Goal: Feedback & Contribution: Contribute content

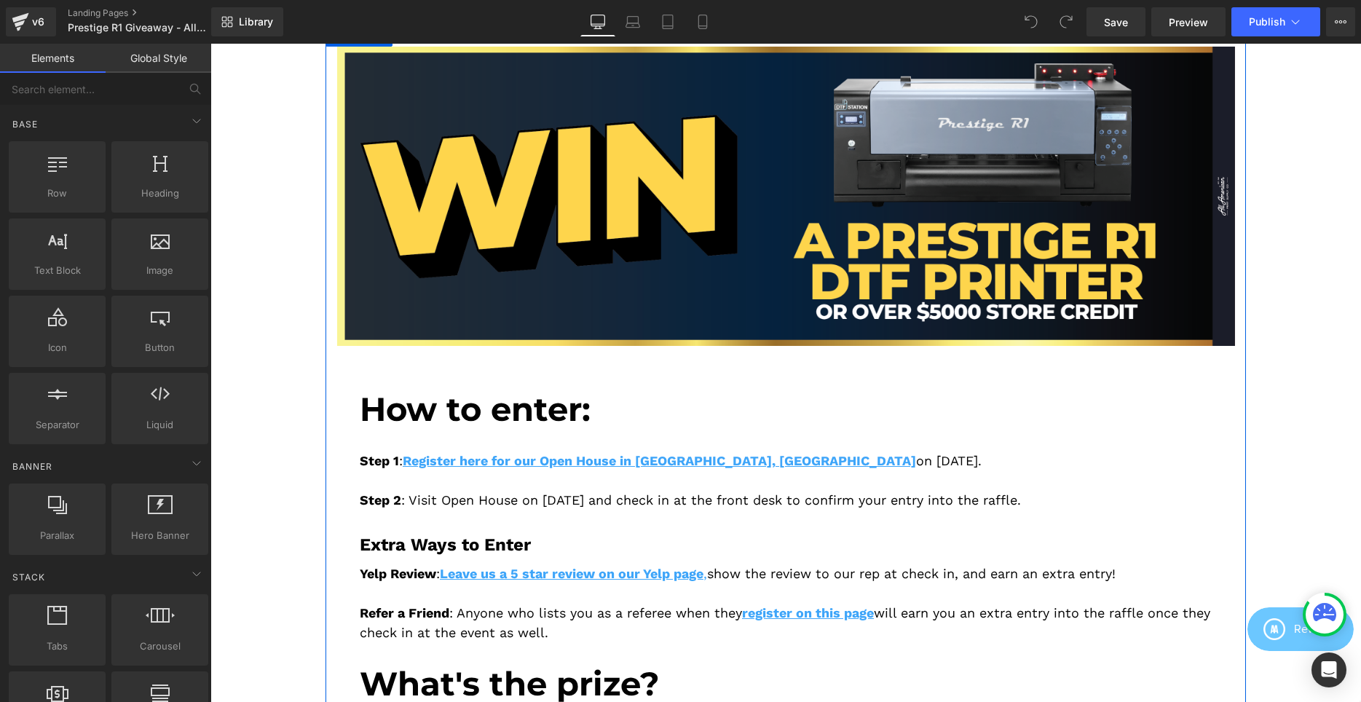
scroll to position [297, 0]
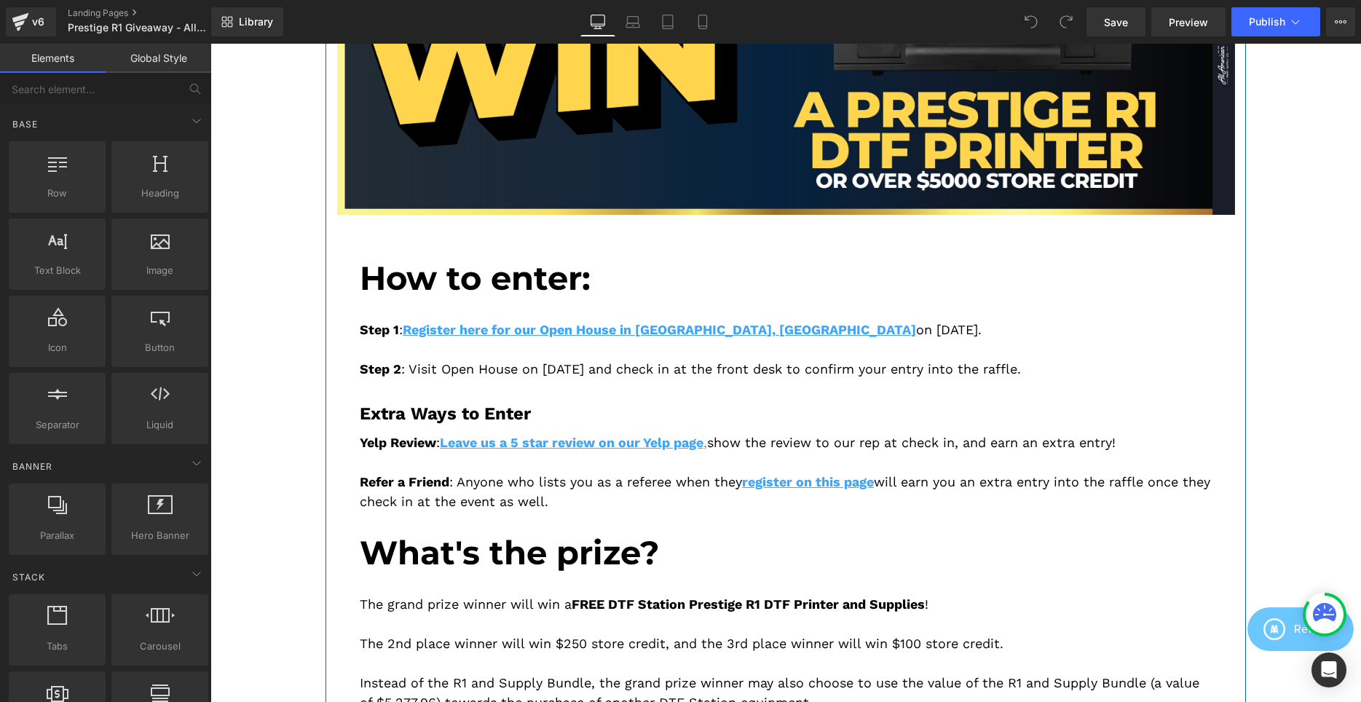
click at [632, 313] on div "Step 1 : Register here for our Open House in [GEOGRAPHIC_DATA], [GEOGRAPHIC_DAT…" at bounding box center [786, 338] width 852 height 81
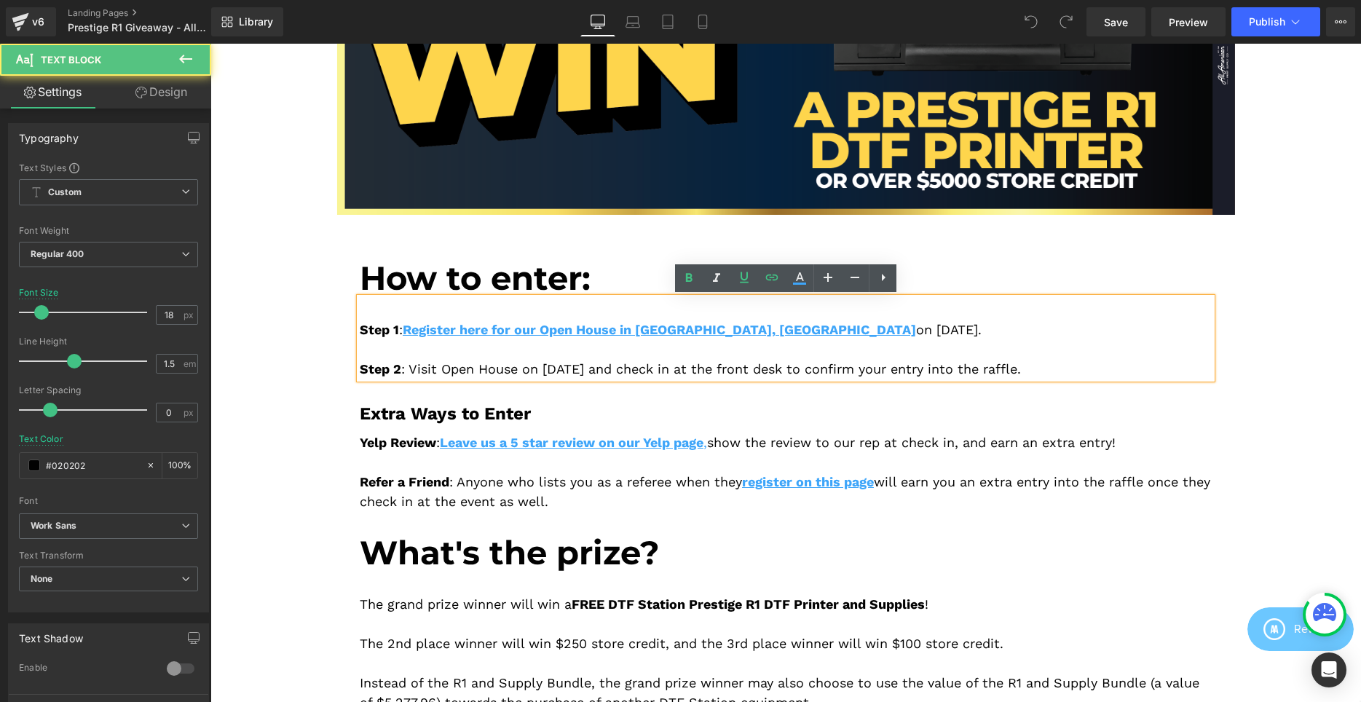
click at [876, 324] on div "Step 1 : Register here for our Open House in [GEOGRAPHIC_DATA], [GEOGRAPHIC_DAT…" at bounding box center [786, 338] width 852 height 81
click at [892, 330] on div "Step 1 : Register here for our Open House in [GEOGRAPHIC_DATA], [GEOGRAPHIC_DAT…" at bounding box center [786, 338] width 852 height 81
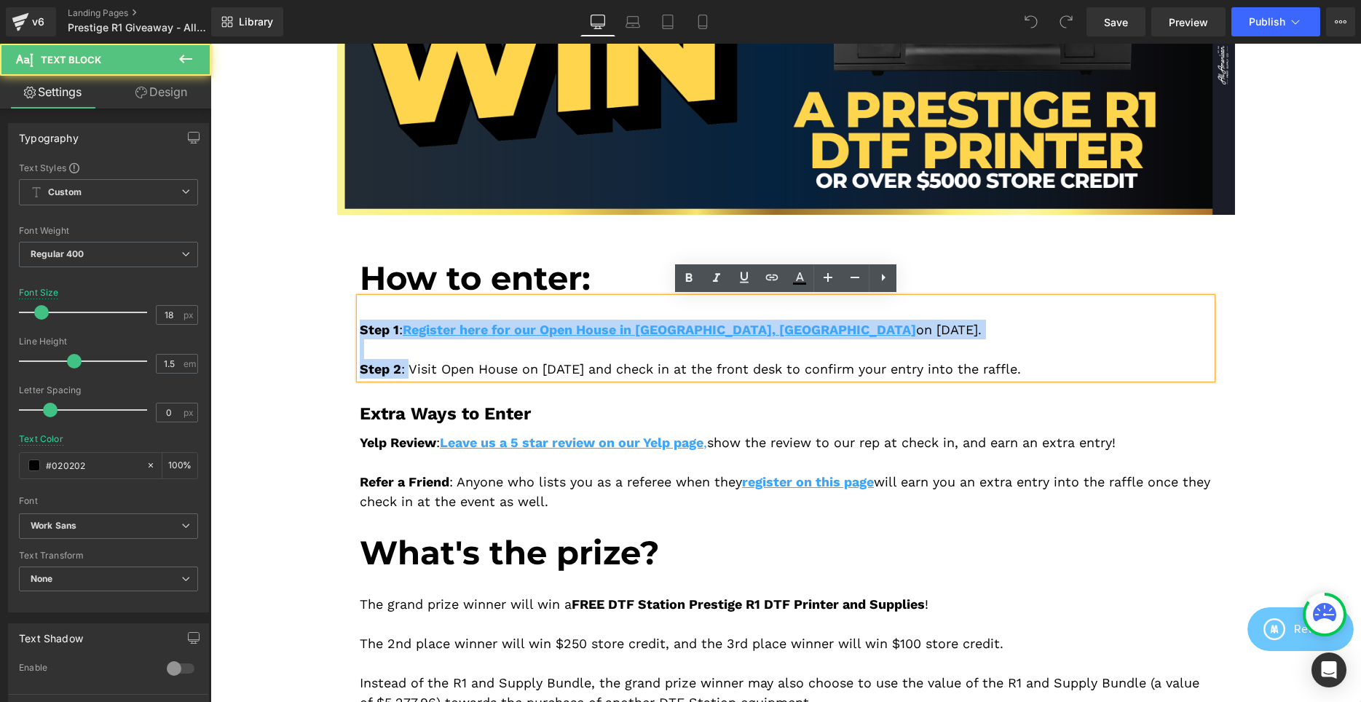
drag, startPoint x: 411, startPoint y: 367, endPoint x: 346, endPoint y: 322, distance: 79.0
click at [346, 322] on div "Image Image How to enter: Heading Step 1 : Register here for our Open House in …" at bounding box center [786, 409] width 921 height 986
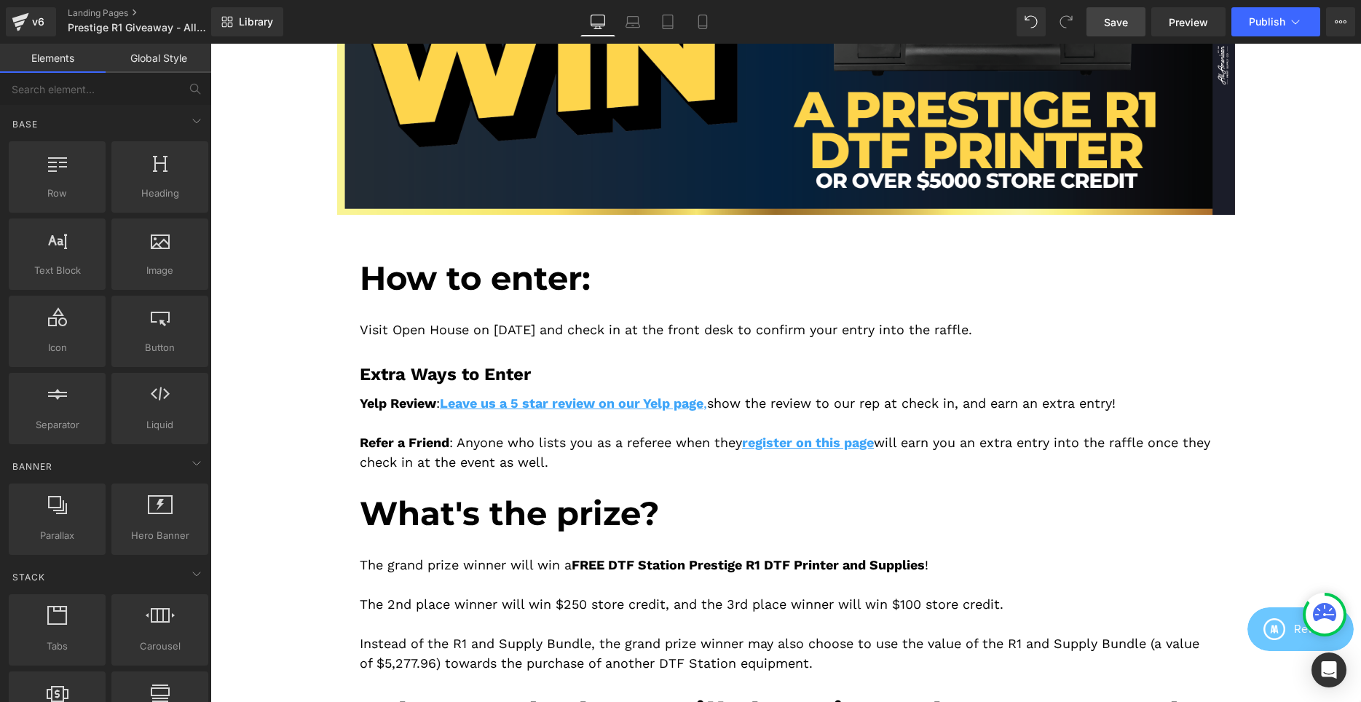
click at [1124, 18] on span "Save" at bounding box center [1116, 22] width 24 height 15
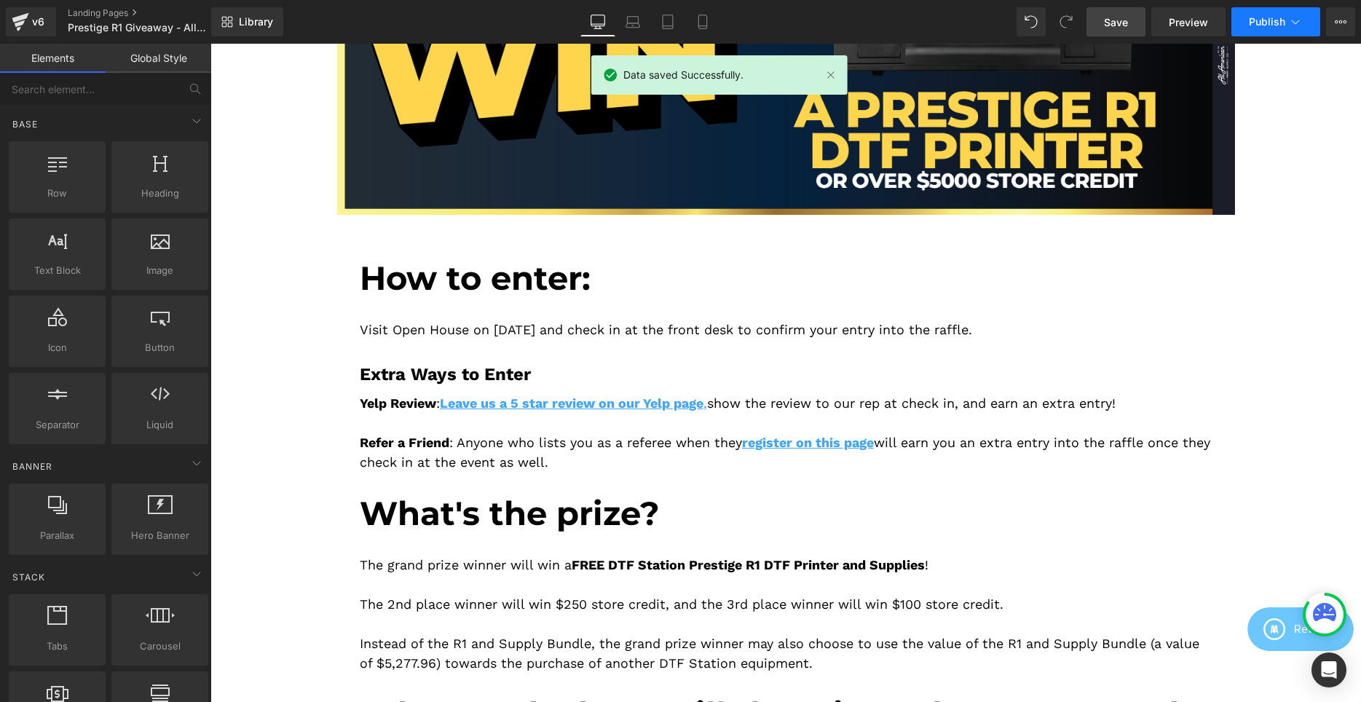
click at [1255, 24] on span "Publish" at bounding box center [1267, 22] width 36 height 12
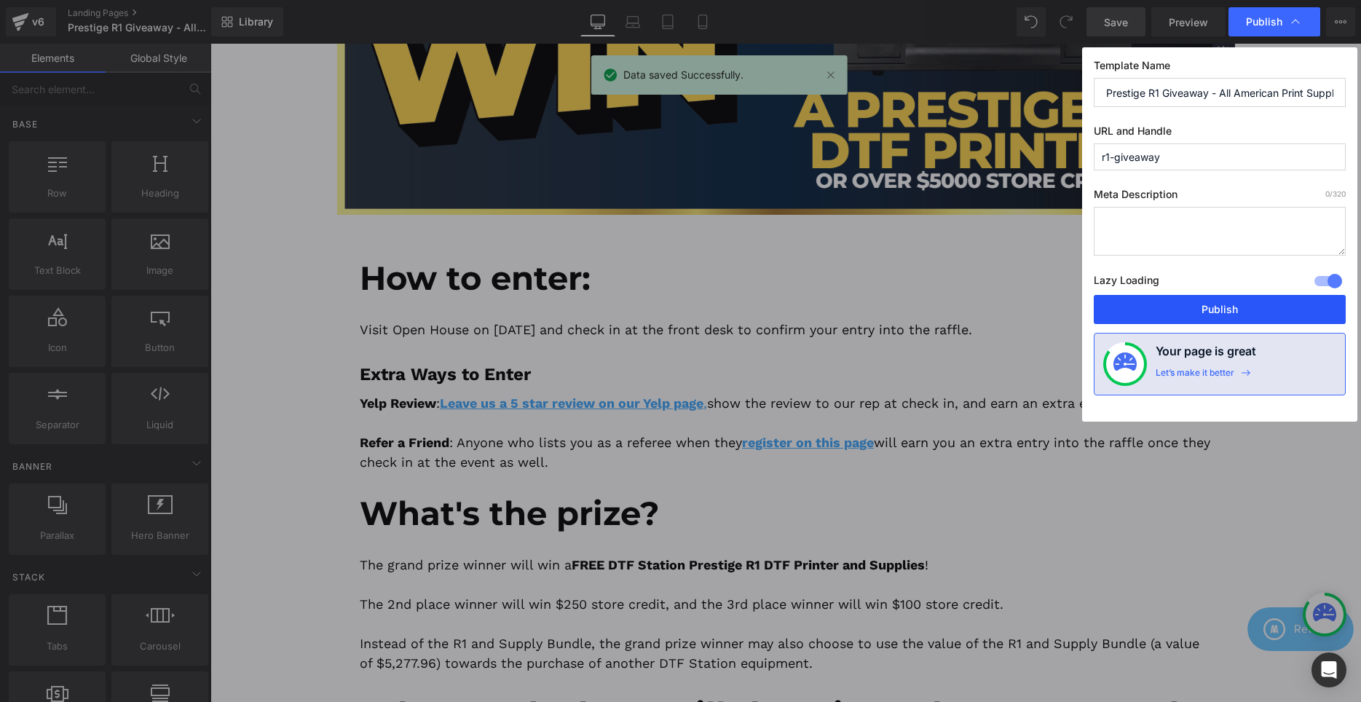
click at [1168, 303] on button "Publish" at bounding box center [1220, 309] width 252 height 29
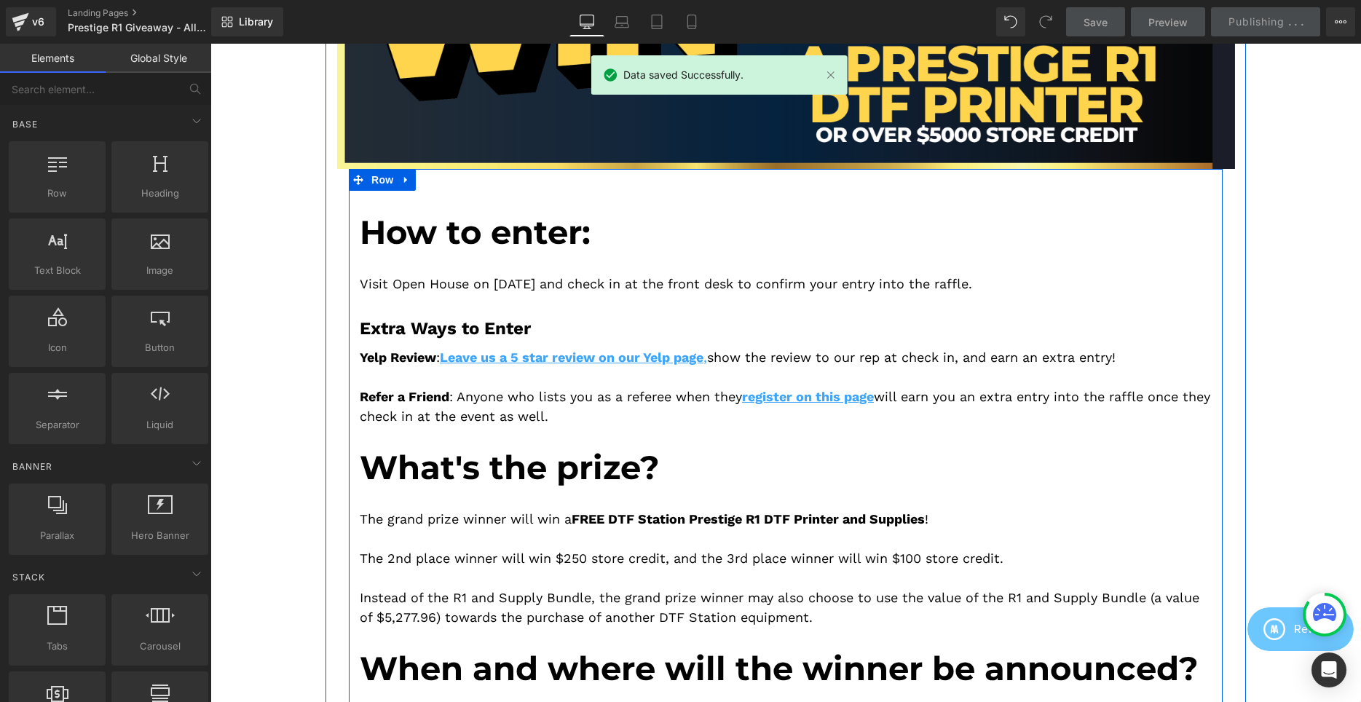
scroll to position [371, 0]
